Goal: Information Seeking & Learning: Learn about a topic

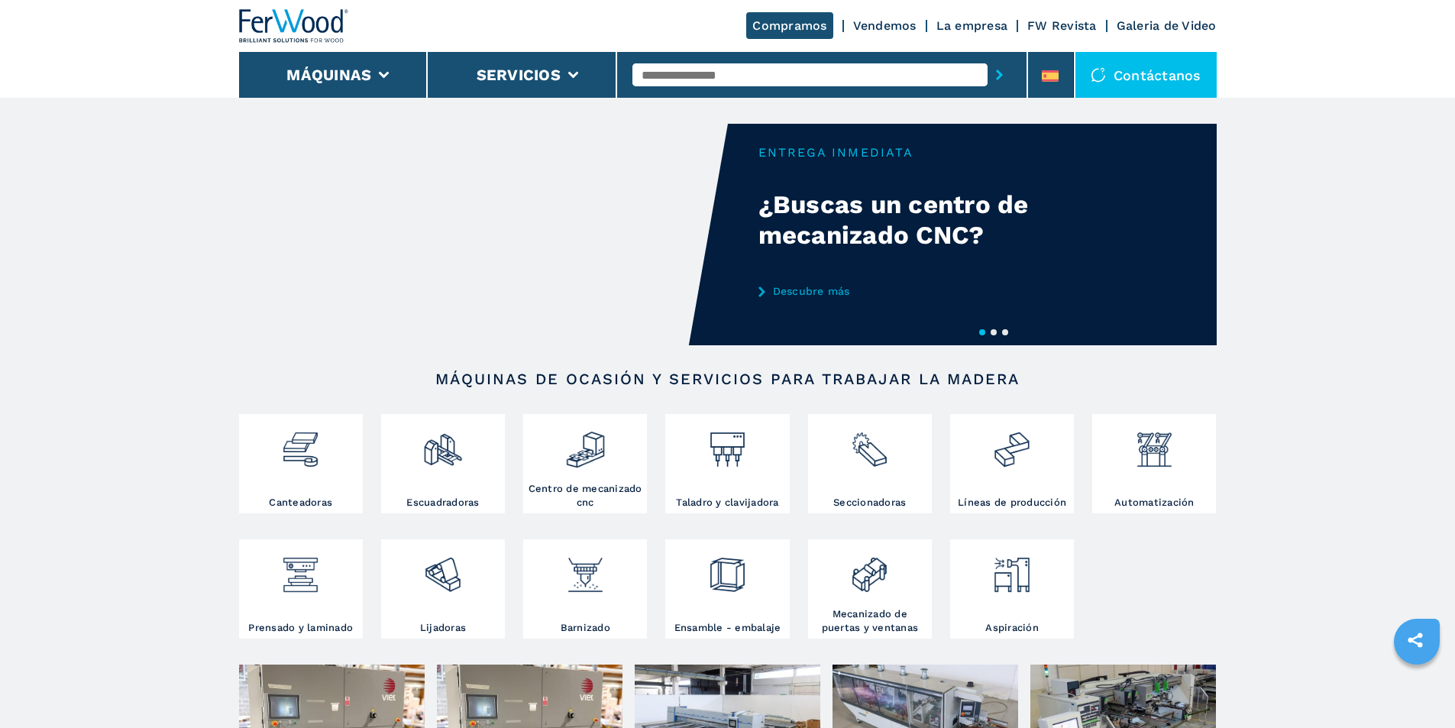
click at [574, 451] on img at bounding box center [585, 444] width 40 height 52
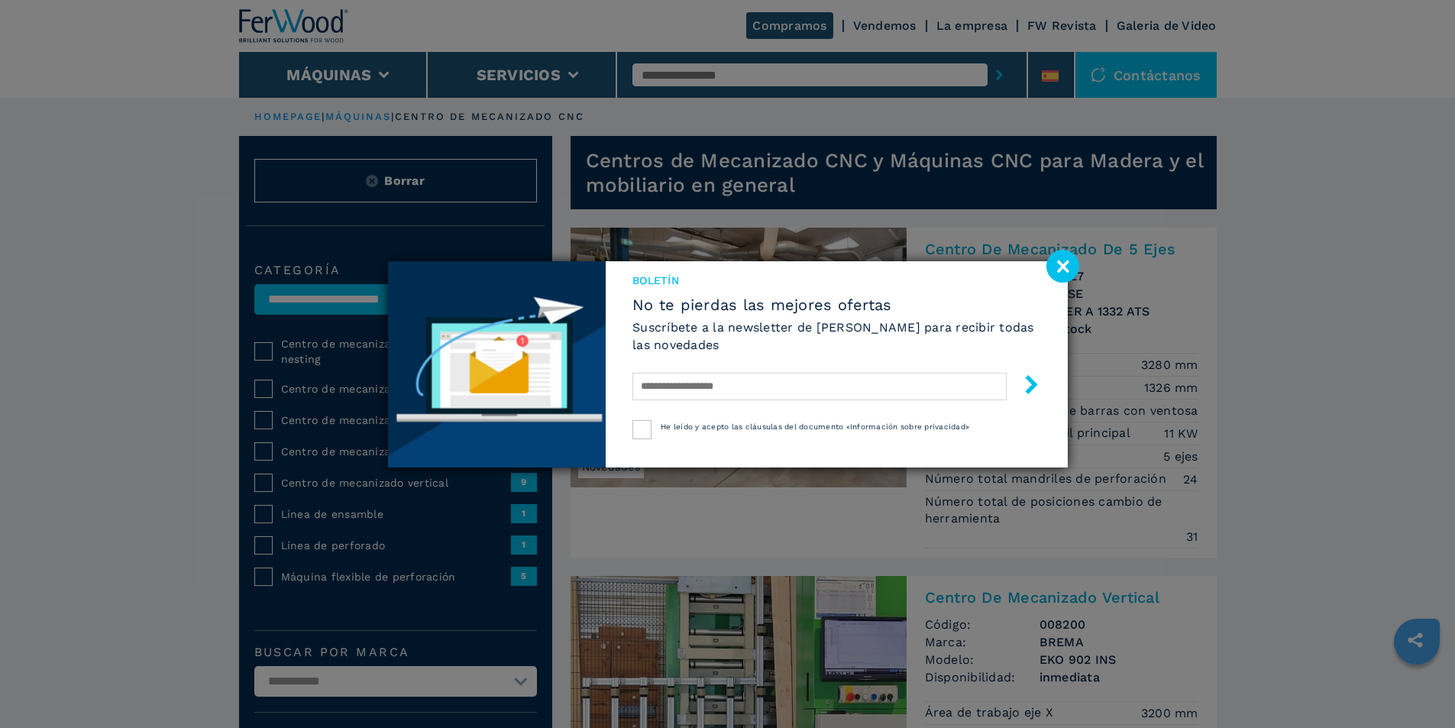
click at [1056, 265] on image at bounding box center [1062, 266] width 33 height 33
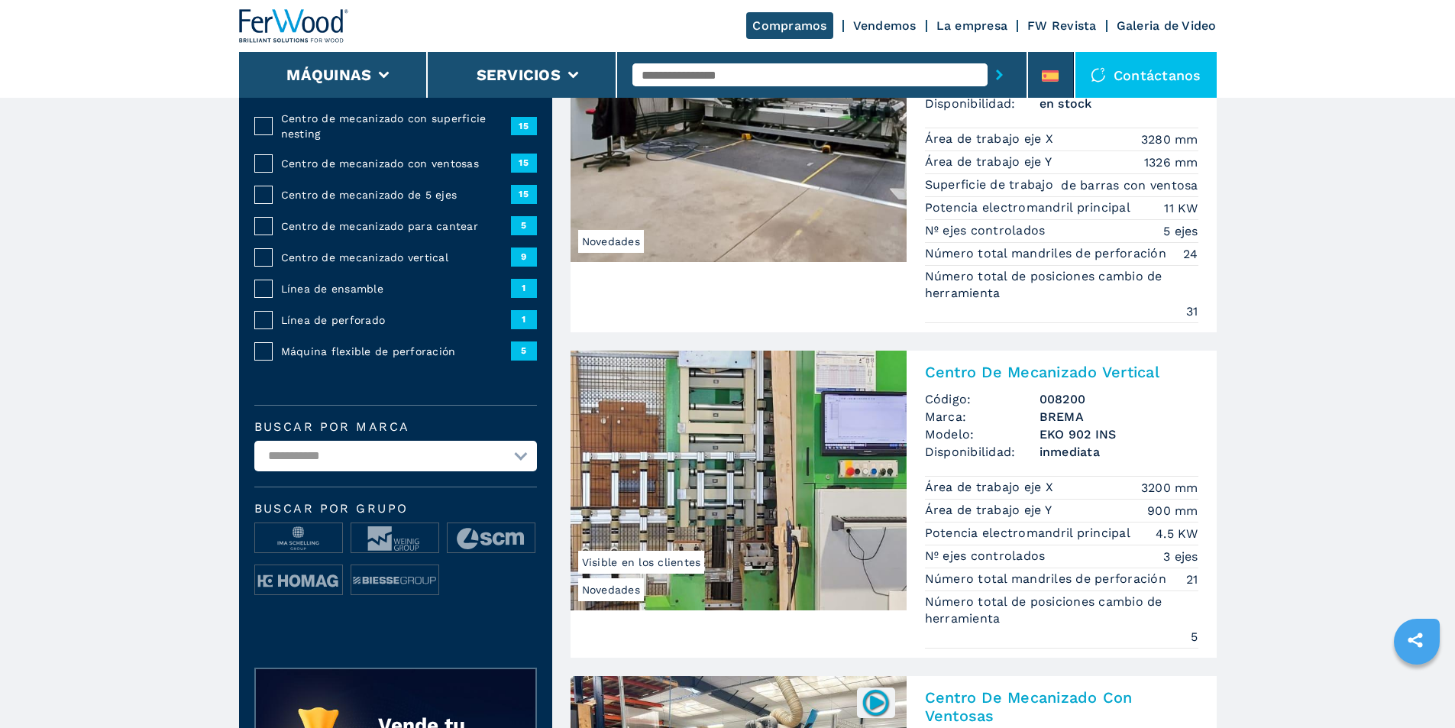
scroll to position [229, 0]
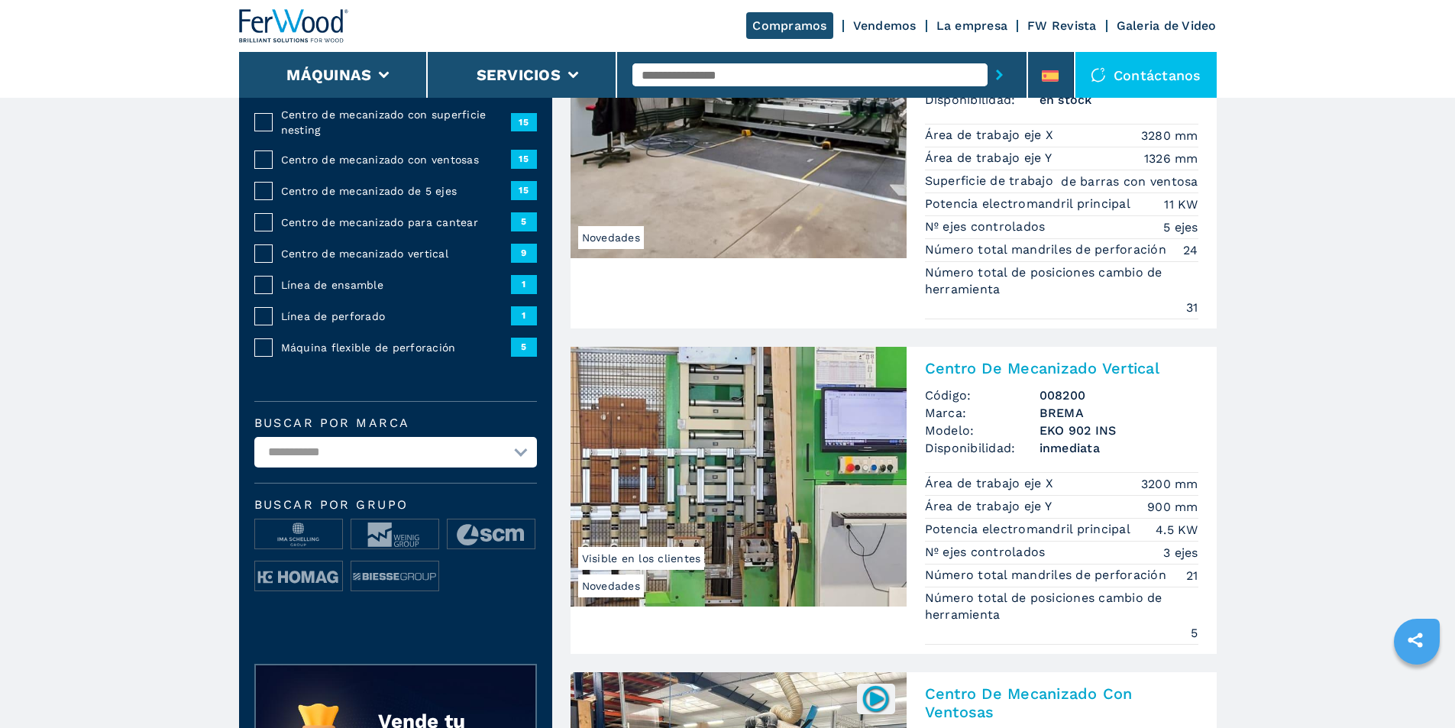
click at [299, 458] on select "**********" at bounding box center [395, 452] width 283 height 31
select select "*****"
click at [254, 448] on select "**********" at bounding box center [395, 452] width 283 height 31
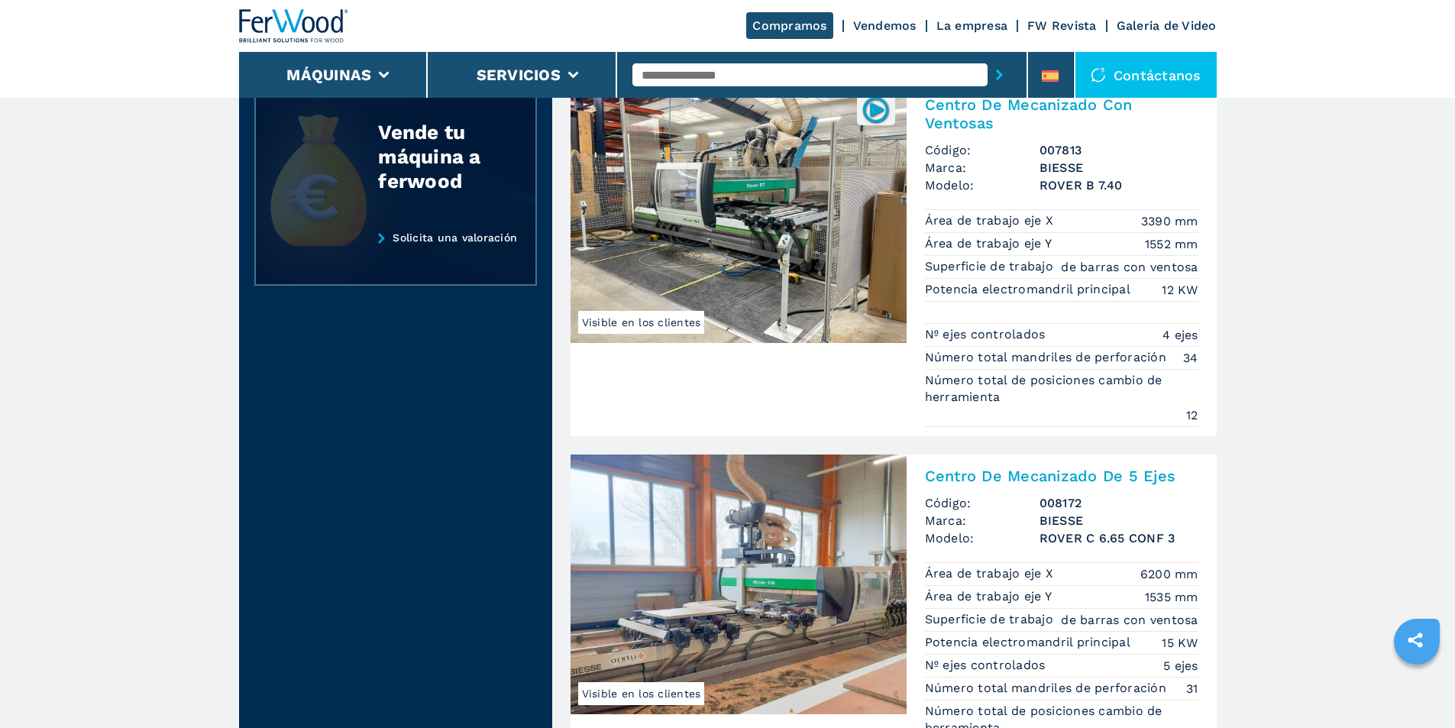
scroll to position [1069, 0]
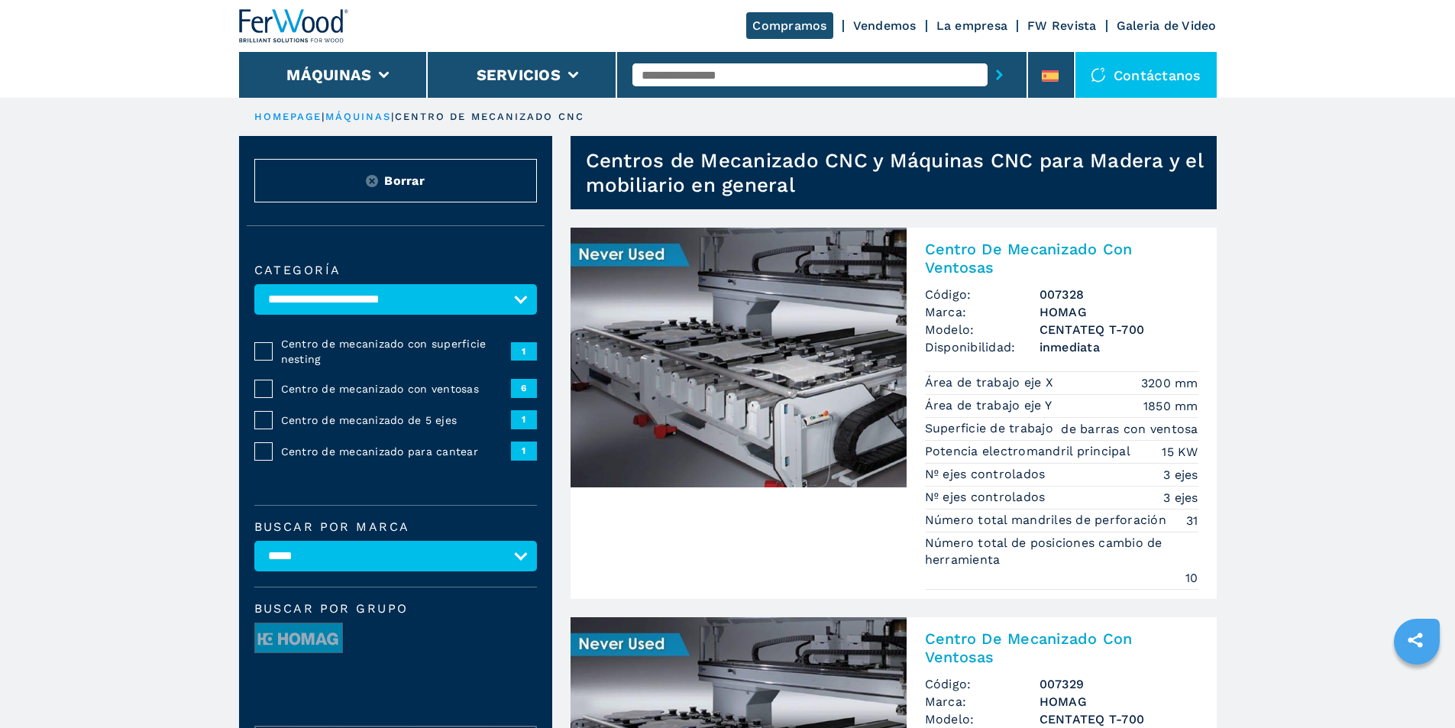
click at [694, 386] on img at bounding box center [739, 358] width 336 height 260
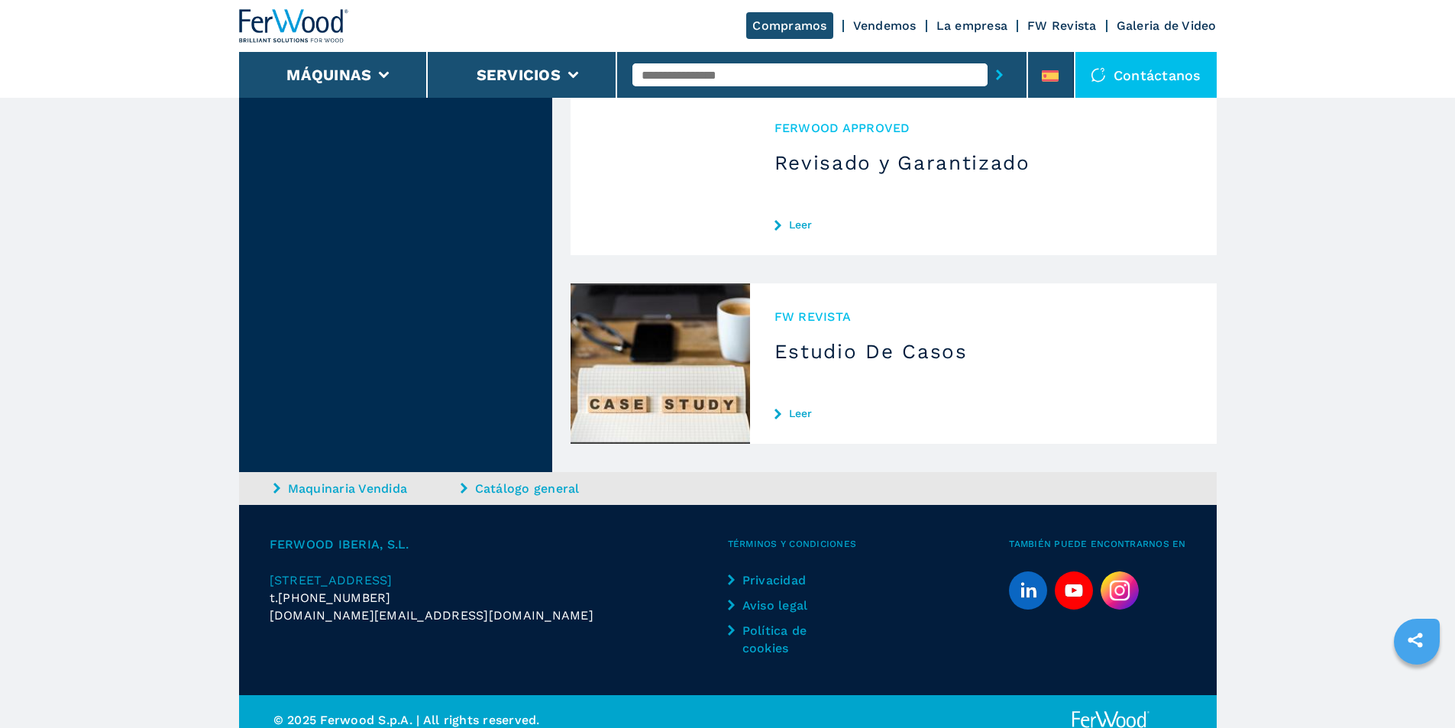
scroll to position [4015, 0]
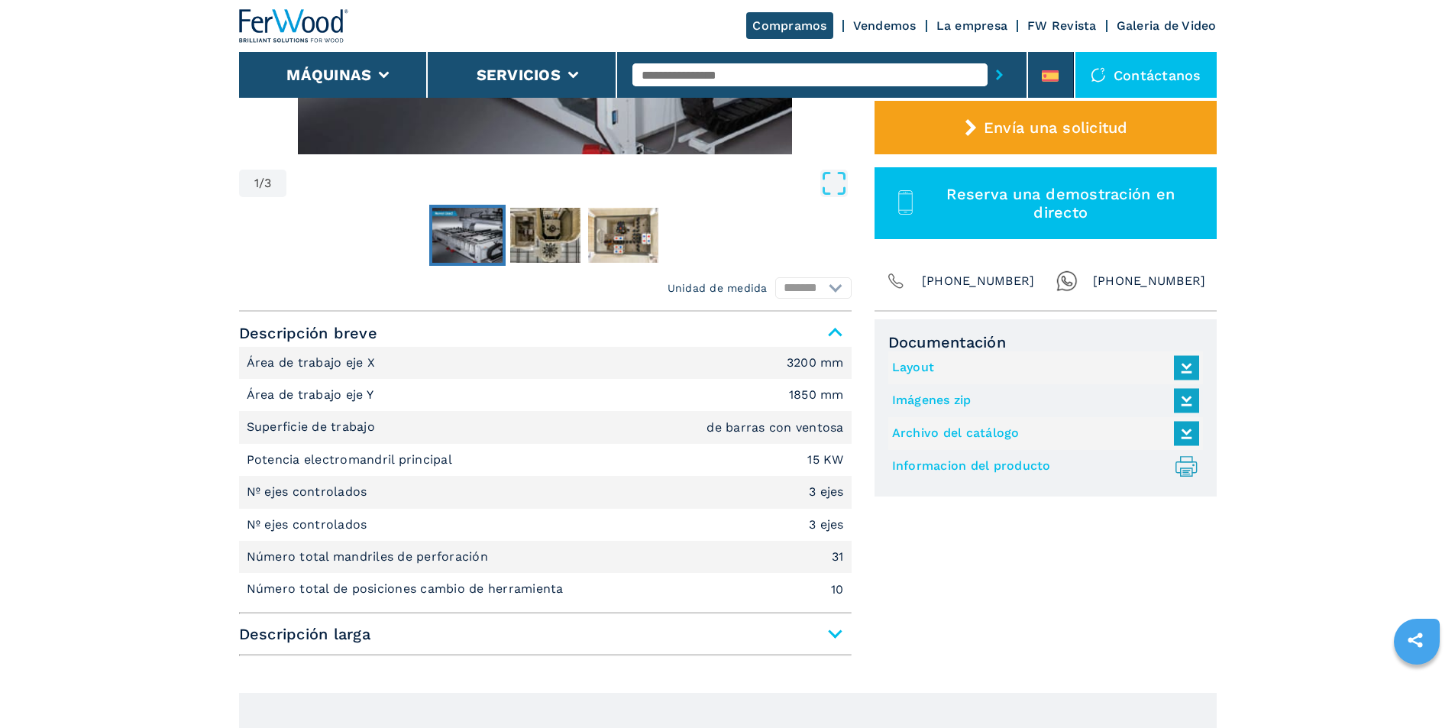
scroll to position [458, 0]
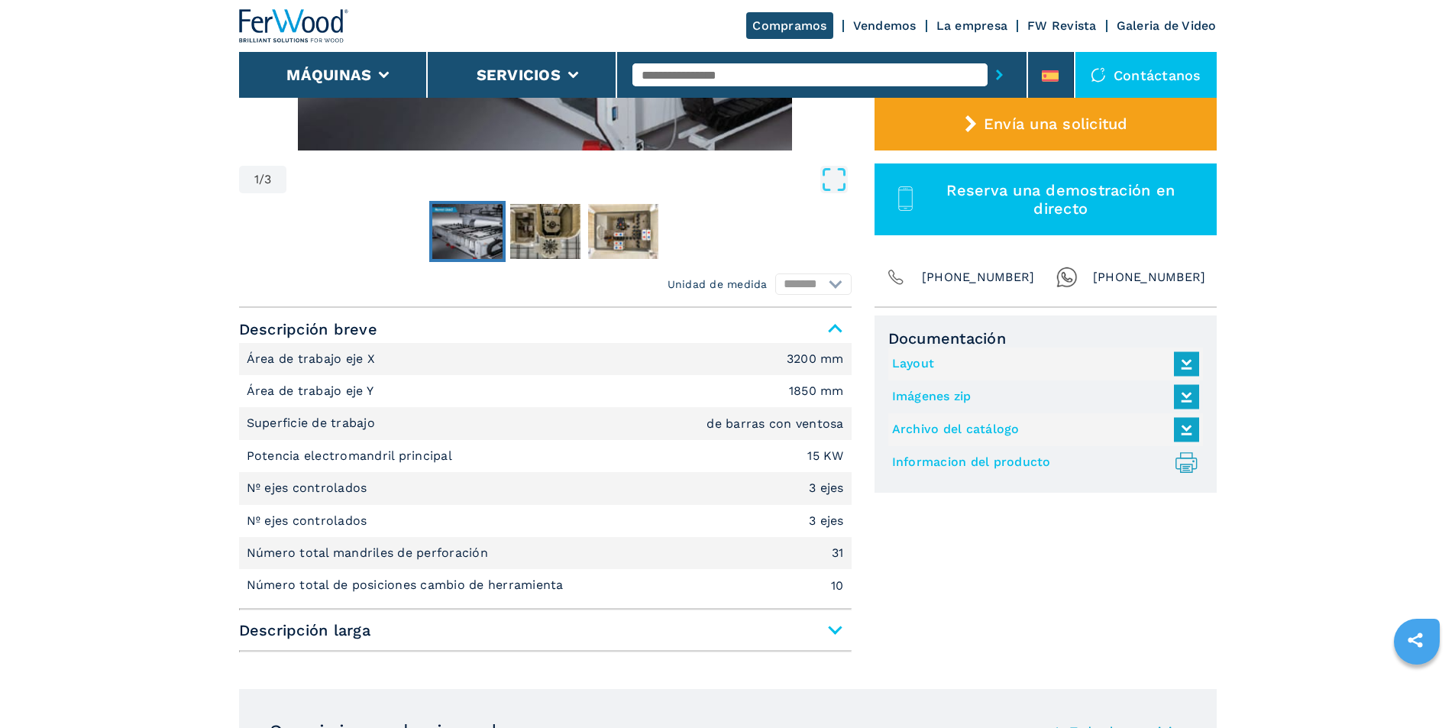
click at [833, 629] on span "Descripción larga" at bounding box center [545, 629] width 613 height 27
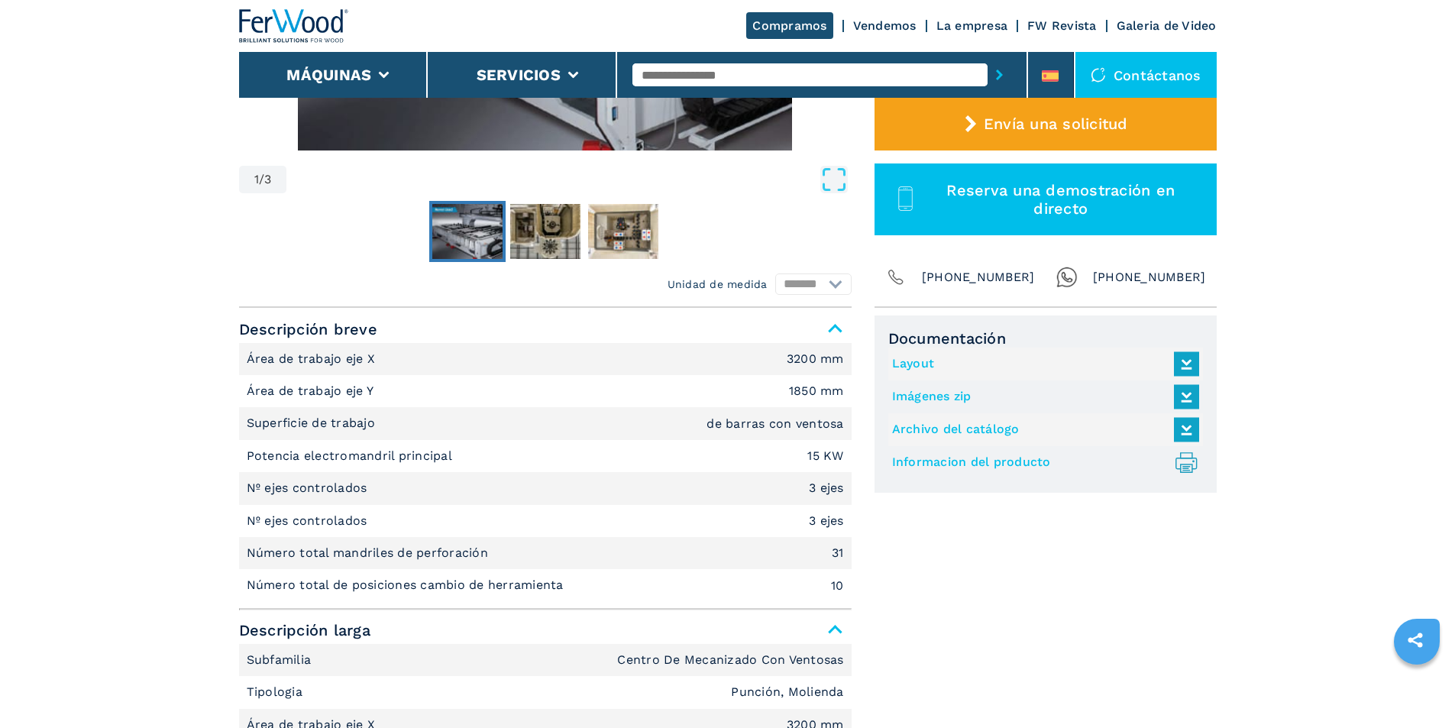
click at [991, 360] on link "Layout" at bounding box center [1041, 363] width 299 height 25
click at [545, 232] on img "Go to Slide 2" at bounding box center [545, 231] width 70 height 55
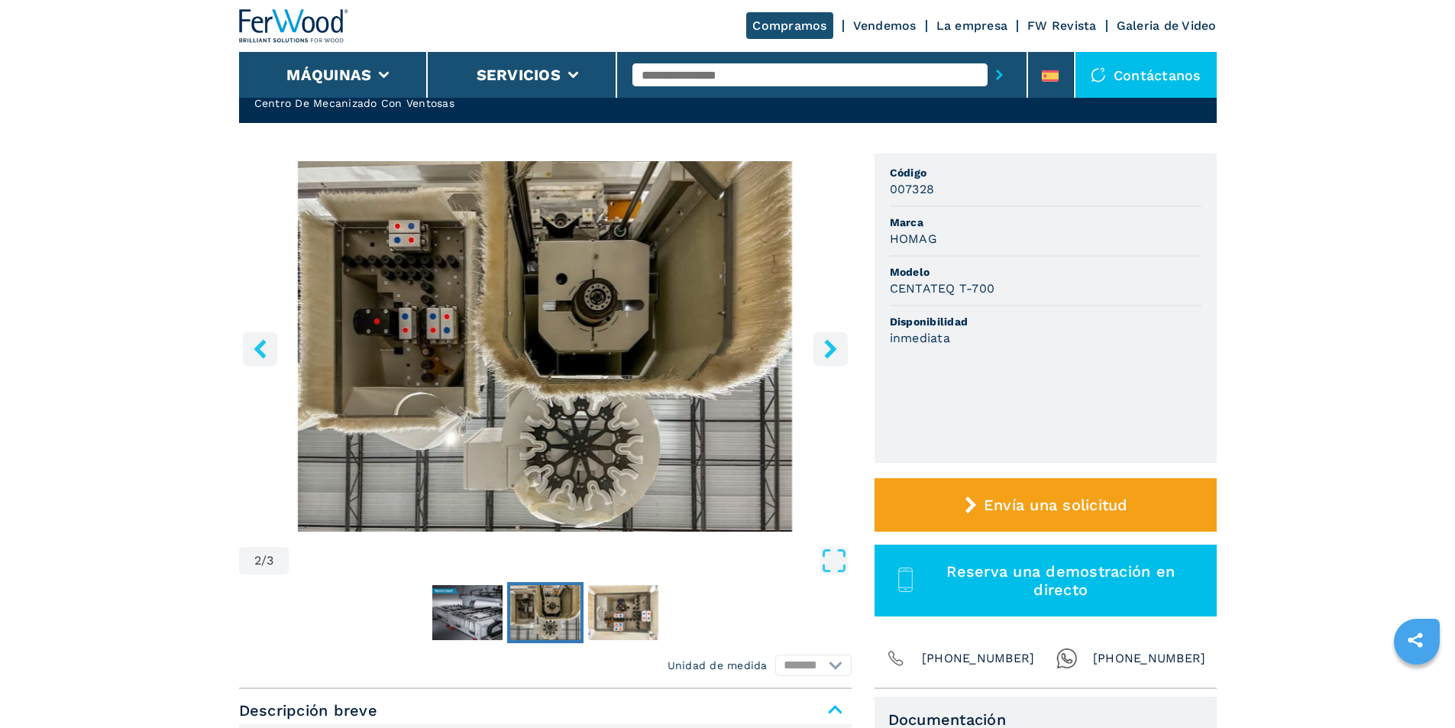
scroll to position [76, 0]
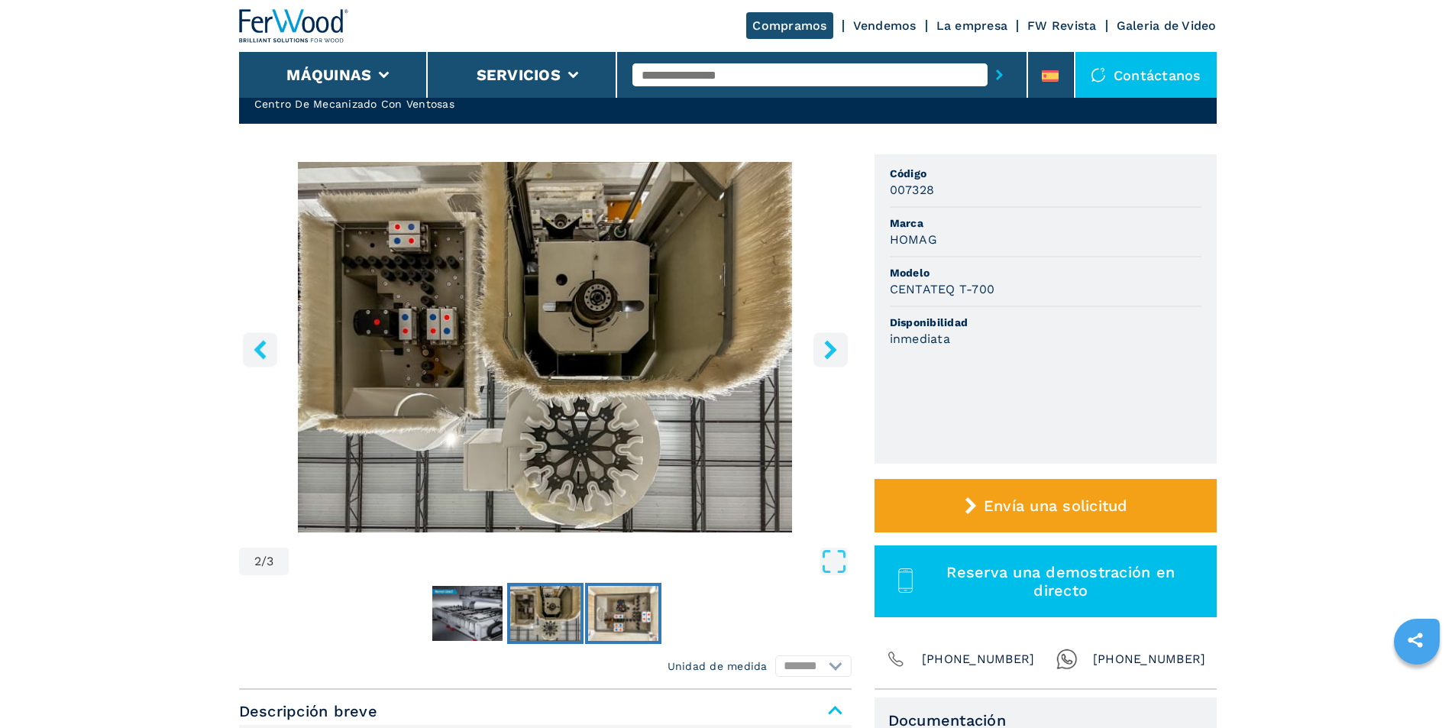
click at [622, 626] on img "Go to Slide 3" at bounding box center [623, 613] width 70 height 55
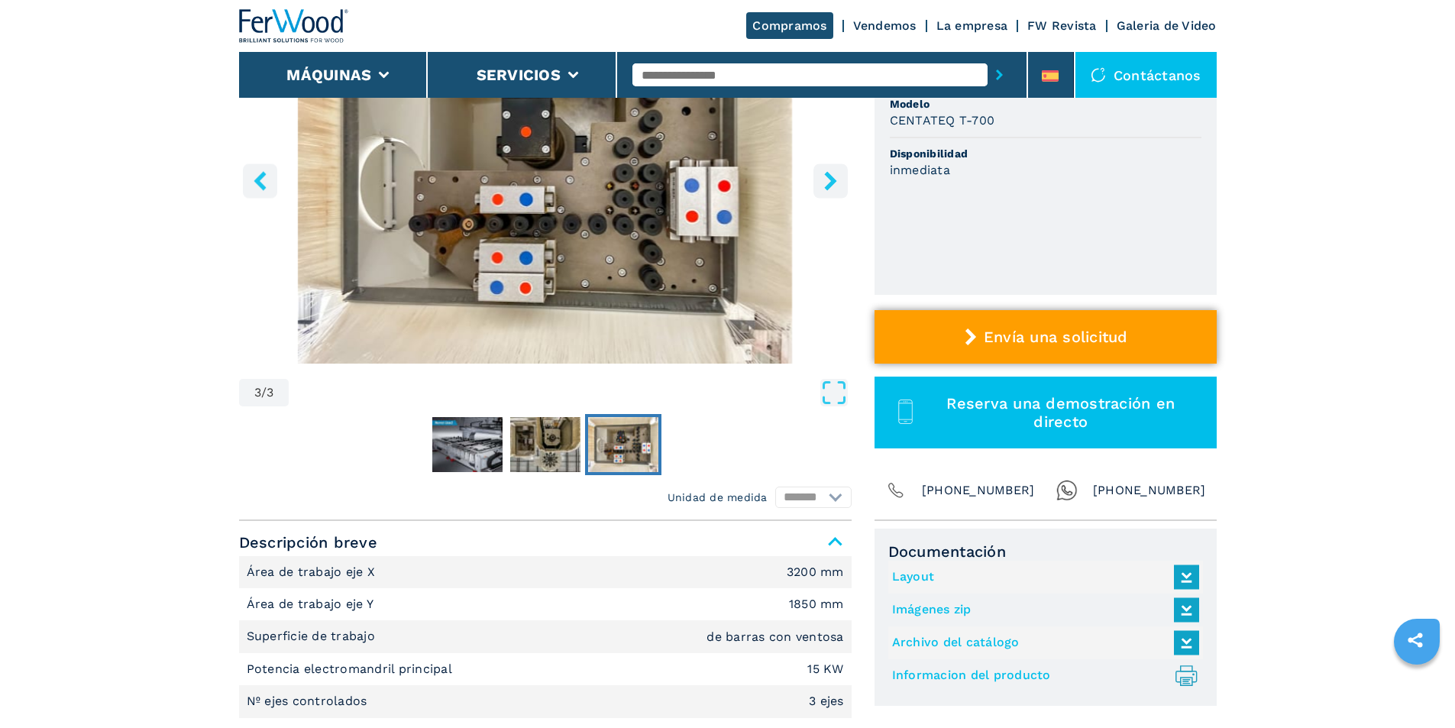
scroll to position [306, 0]
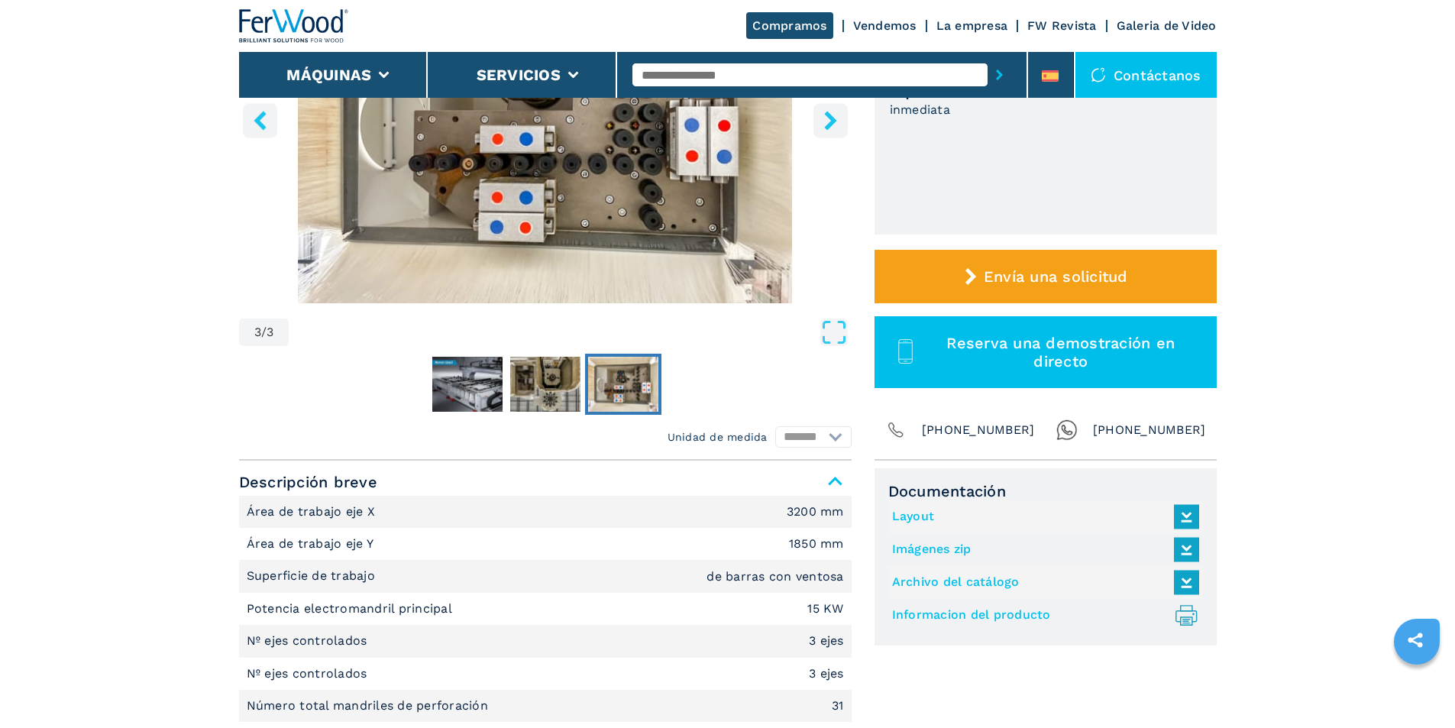
click at [936, 578] on link "Archivo del catálogo" at bounding box center [1041, 582] width 299 height 25
